Goal: Register for event/course

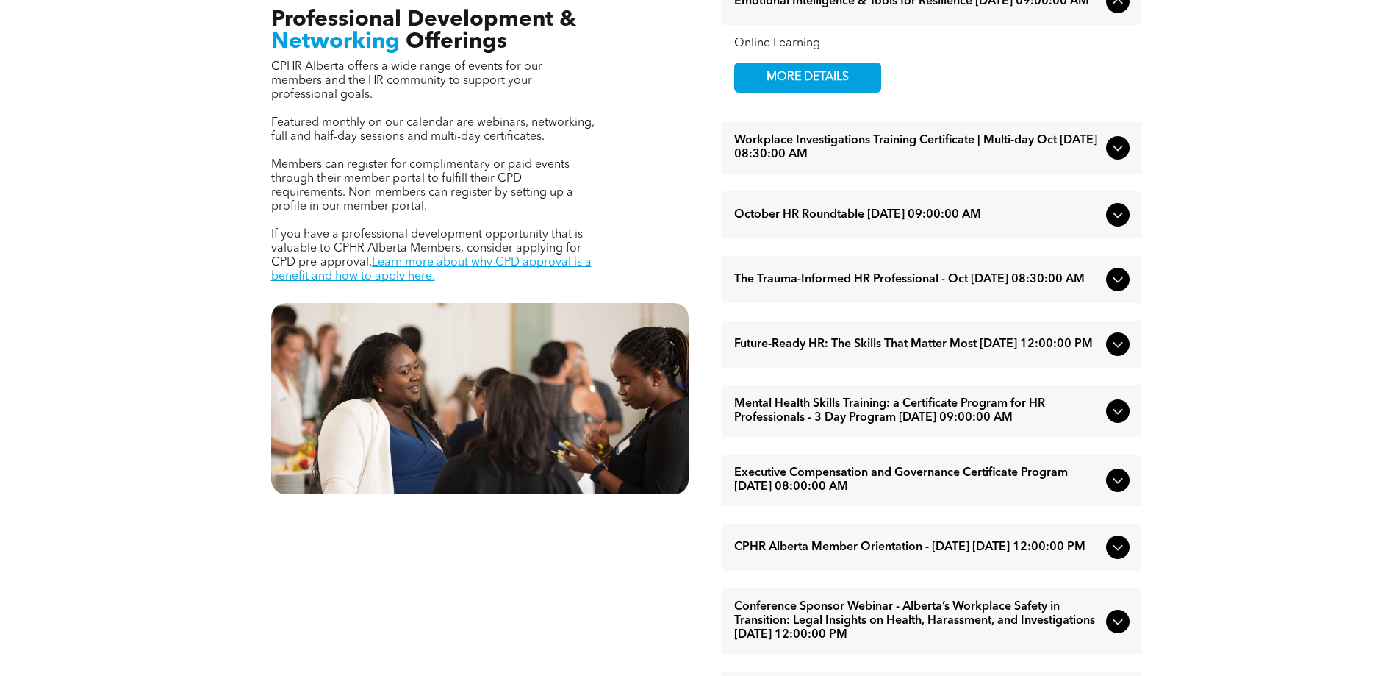
scroll to position [588, 0]
click at [808, 137] on div "Workplace Investigations Training Certificate | Multi-day Oct [DATE] 08:30:00 AM" at bounding box center [932, 146] width 419 height 51
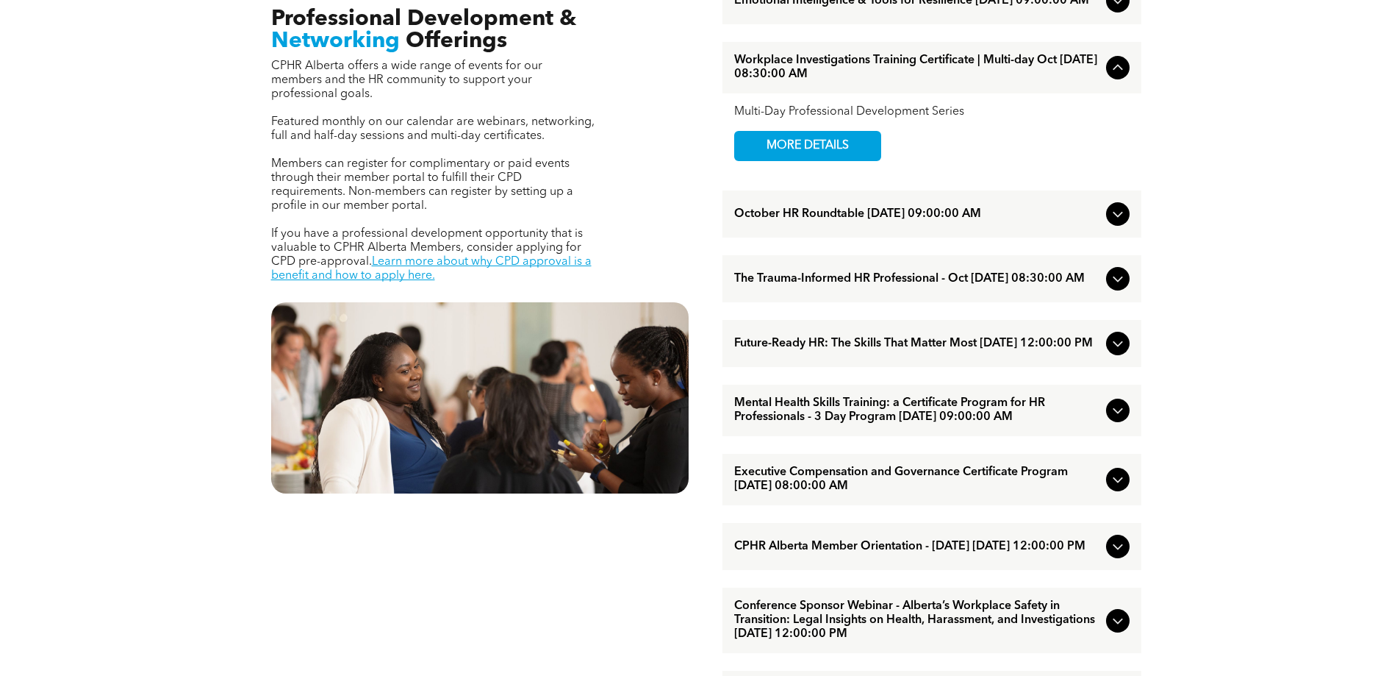
click at [808, 137] on span "MORE DETAILS" at bounding box center [808, 146] width 116 height 29
click at [851, 282] on span "The Trauma-Informed HR Professional - Oct [DATE] 08:30:00 AM" at bounding box center [917, 279] width 366 height 14
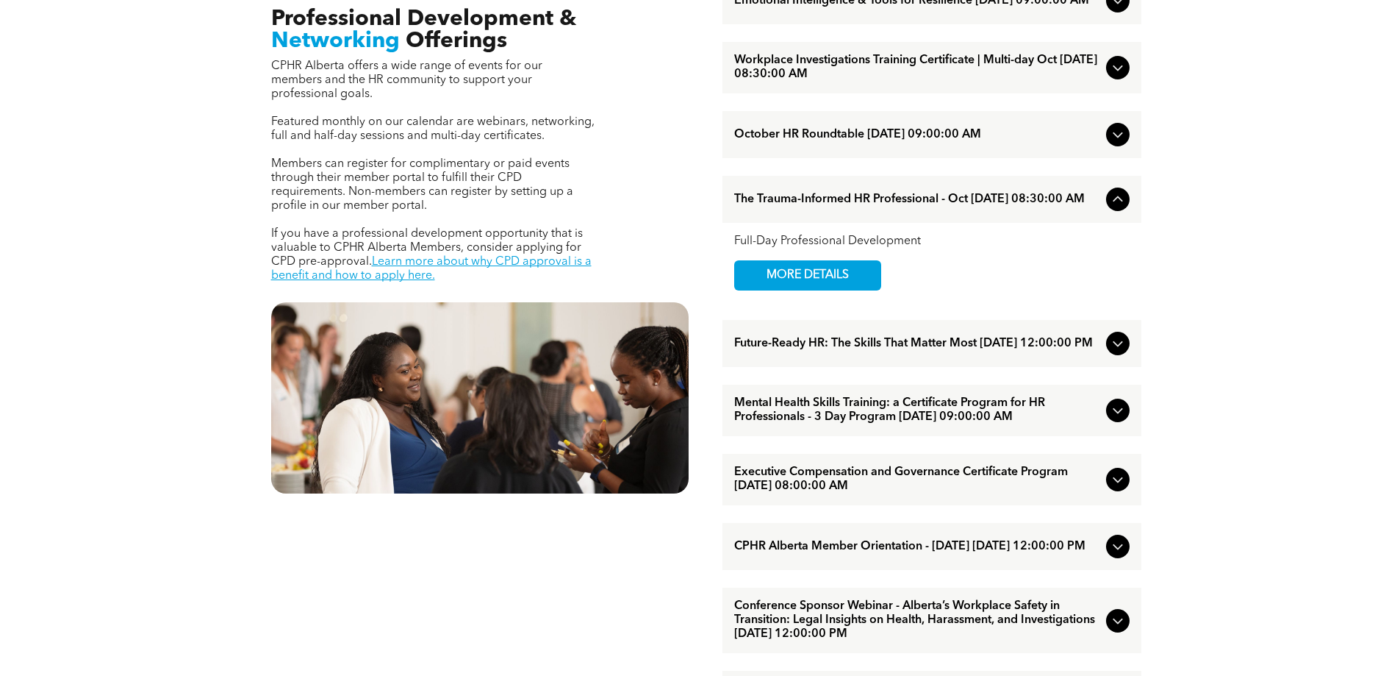
click at [851, 282] on span "MORE DETAILS" at bounding box center [808, 275] width 116 height 29
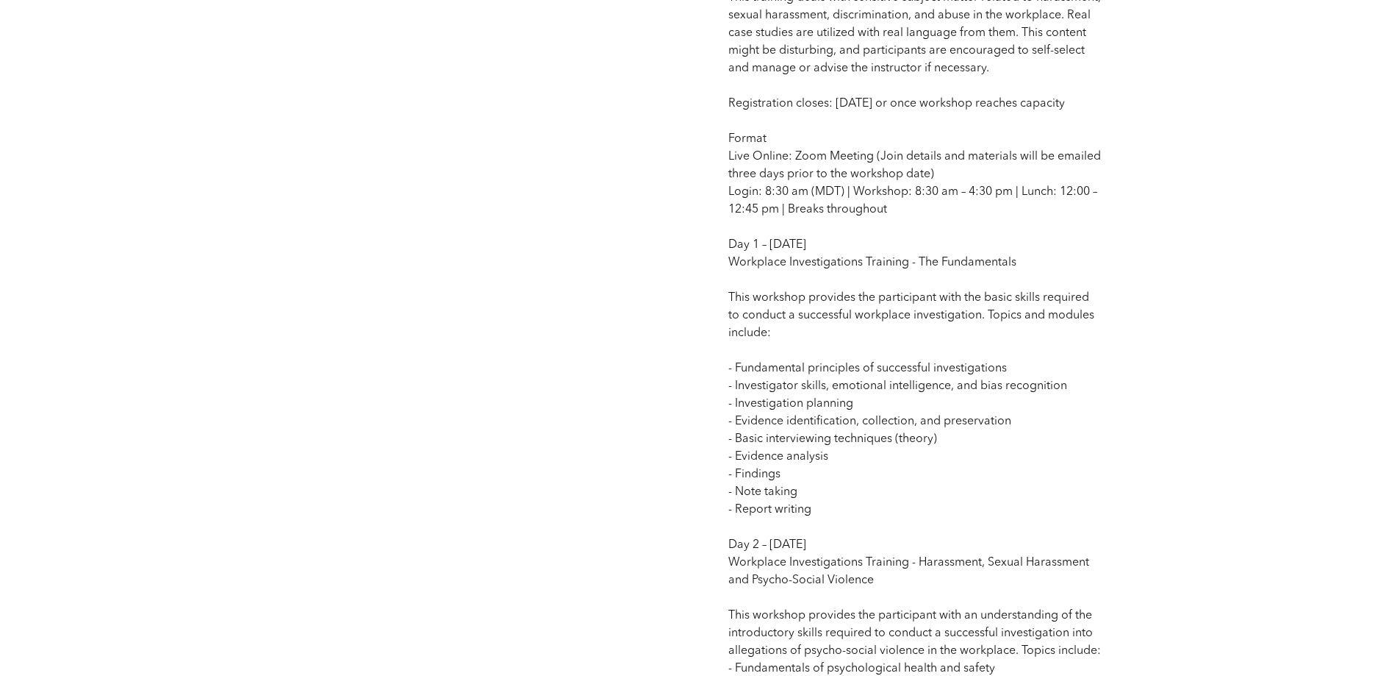
scroll to position [1176, 0]
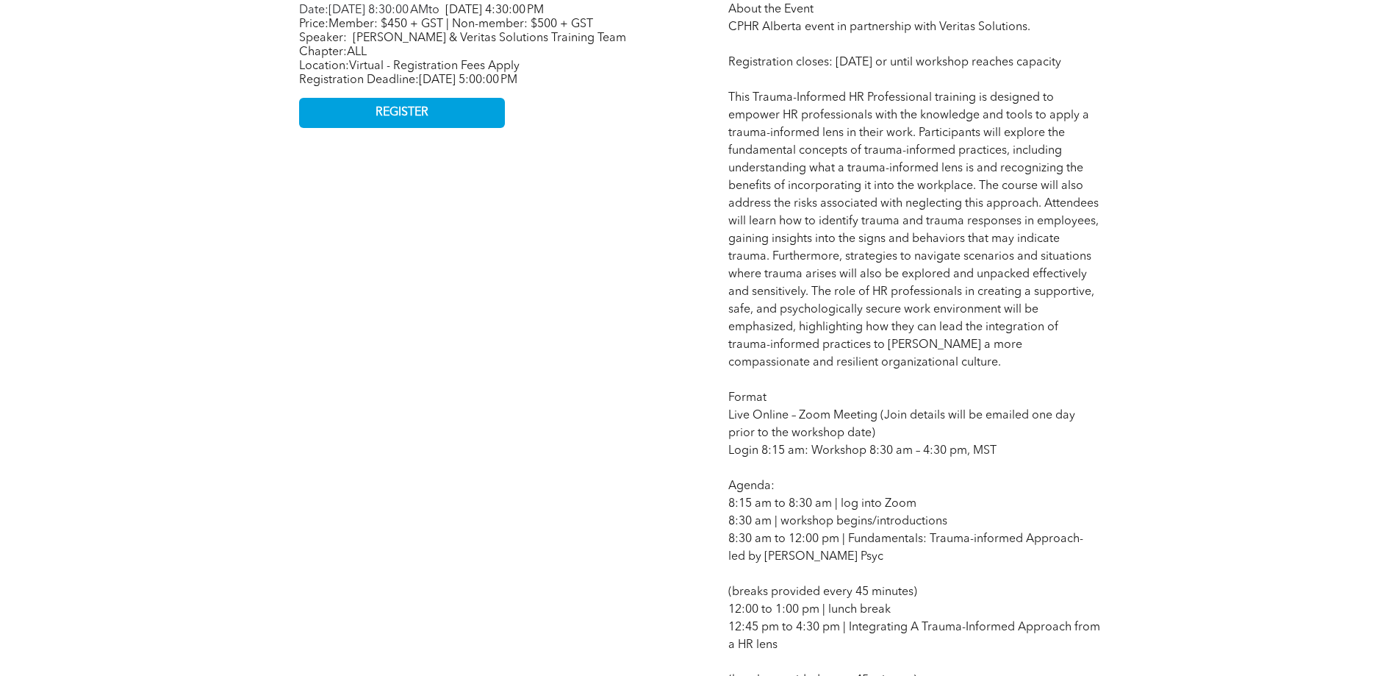
scroll to position [588, 0]
